Goal: Information Seeking & Learning: Learn about a topic

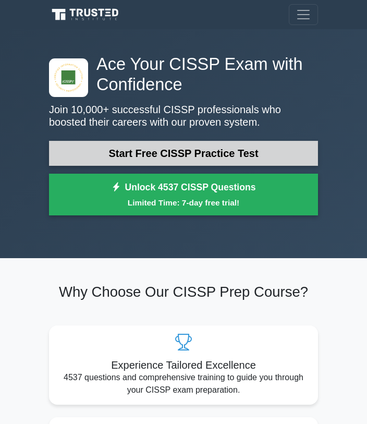
click at [187, 145] on link "Start Free CISSP Practice Test" at bounding box center [183, 153] width 269 height 25
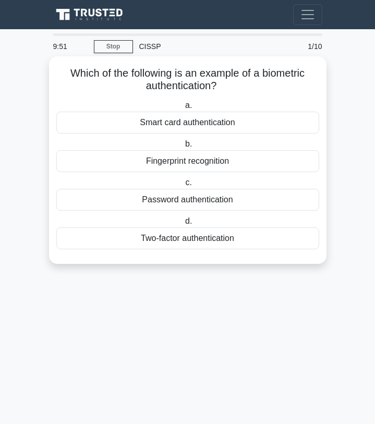
click at [215, 159] on div "Fingerprint recognition" at bounding box center [187, 161] width 263 height 22
click at [183, 148] on input "b. Fingerprint recognition" at bounding box center [183, 144] width 0 height 7
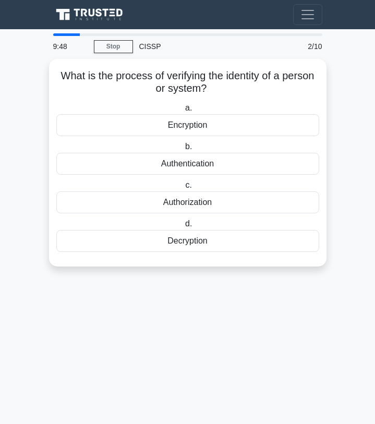
click at [146, 38] on div "CISSP" at bounding box center [207, 46] width 149 height 21
click at [149, 45] on div "CISSP" at bounding box center [207, 46] width 149 height 21
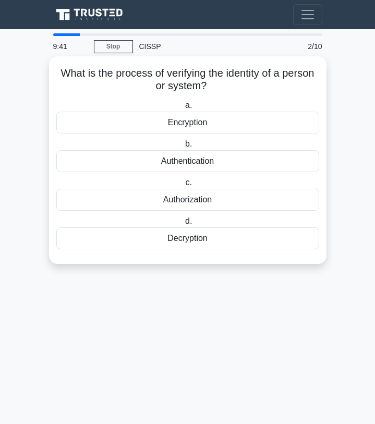
click at [189, 200] on div "Authorization" at bounding box center [187, 200] width 263 height 22
click at [183, 186] on input "c. Authorization" at bounding box center [183, 183] width 0 height 7
